Goal: Task Accomplishment & Management: Use online tool/utility

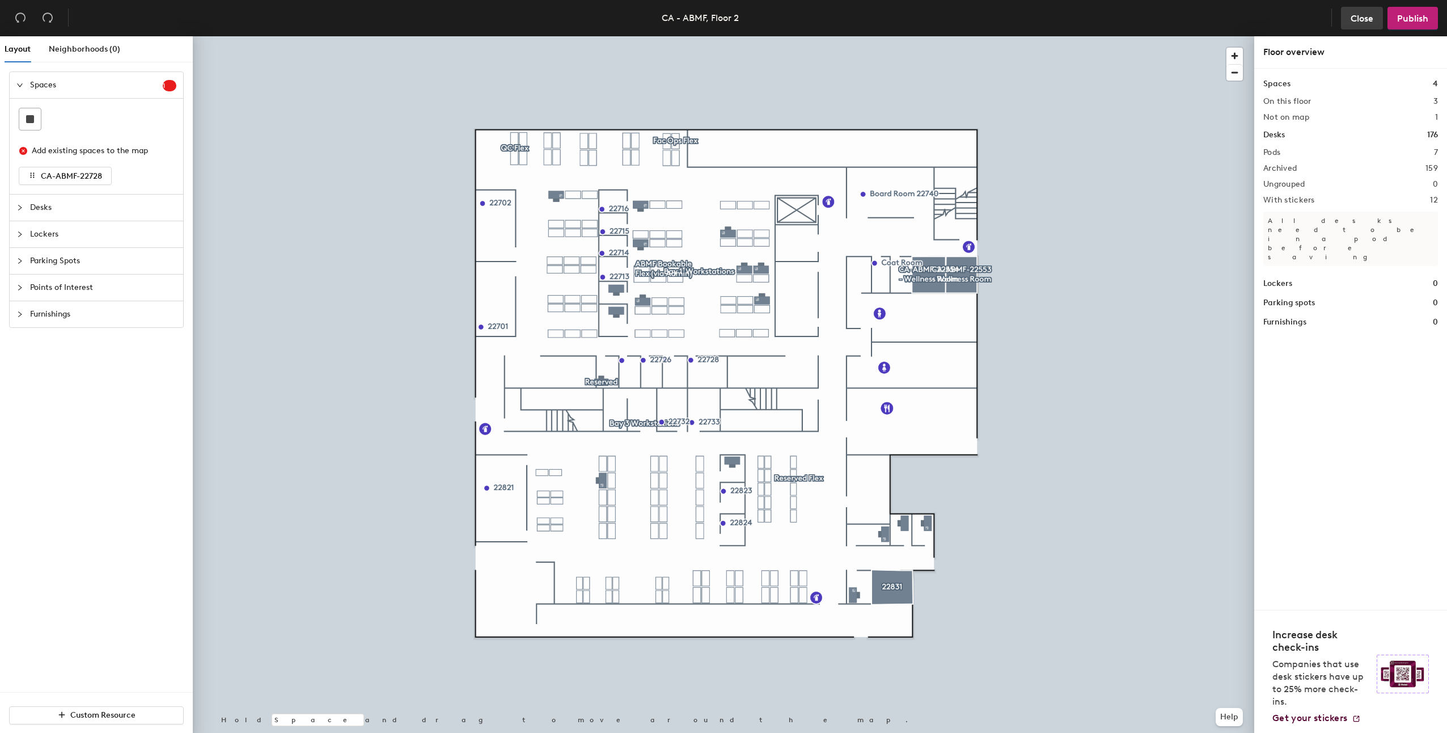
click at [1372, 15] on span "Close" at bounding box center [1362, 18] width 23 height 11
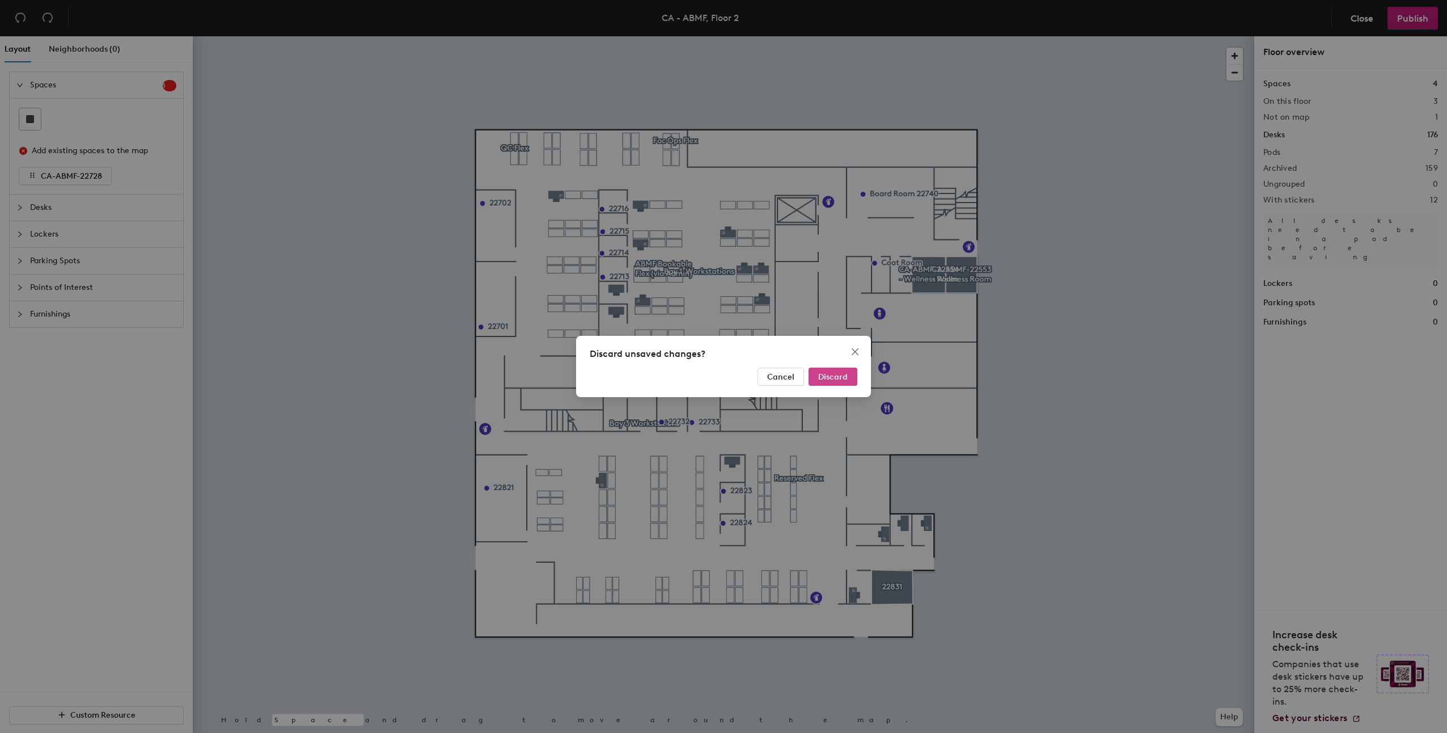
click at [832, 376] on span "Discard" at bounding box center [832, 377] width 29 height 10
